Goal: Navigation & Orientation: Find specific page/section

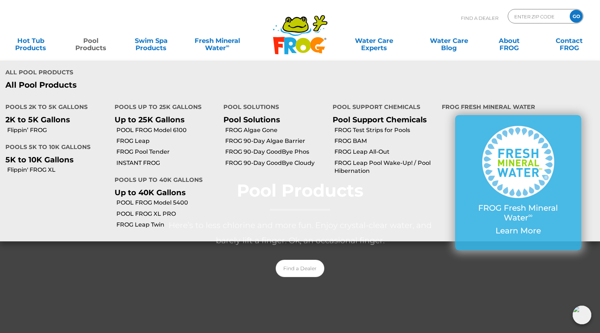
click at [92, 48] on link "Pool Products" at bounding box center [90, 41] width 47 height 14
click at [148, 204] on link "POOL FROG Model 5400" at bounding box center [167, 203] width 102 height 8
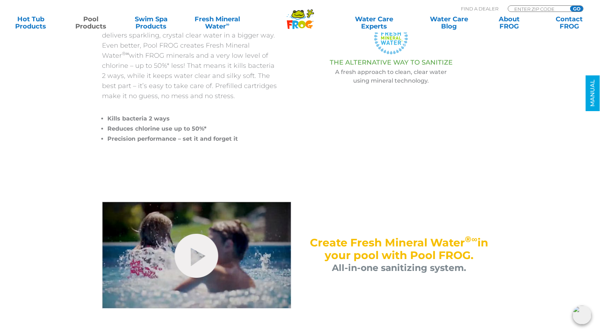
scroll to position [72, 0]
